Goal: Task Accomplishment & Management: Manage account settings

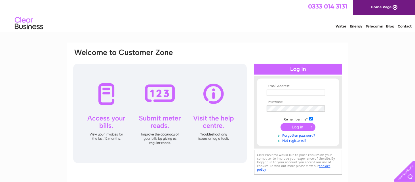
type input "marionwebster2019@gmail.com"
click at [297, 126] on input "submit" at bounding box center [297, 127] width 35 height 8
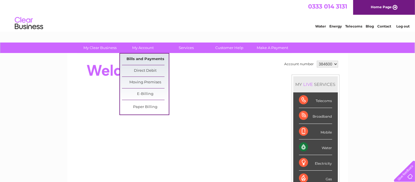
click at [141, 57] on link "Bills and Payments" at bounding box center [145, 59] width 47 height 11
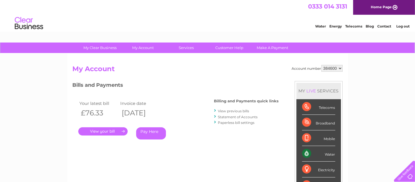
click at [112, 131] on link "." at bounding box center [102, 131] width 49 height 8
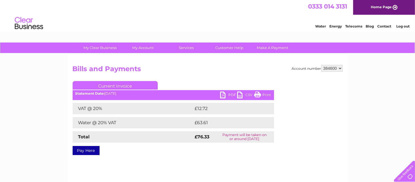
click at [224, 96] on link "PDF" at bounding box center [228, 96] width 17 height 8
click at [406, 26] on link "Log out" at bounding box center [402, 26] width 13 height 4
